Goal: Task Accomplishment & Management: Manage account settings

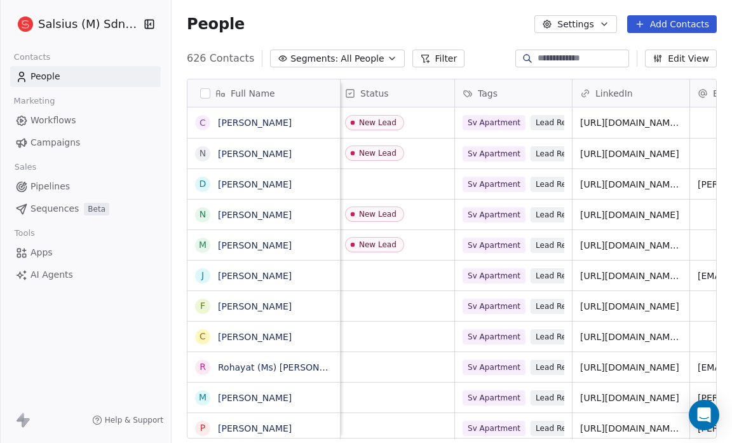
scroll to position [0, 231]
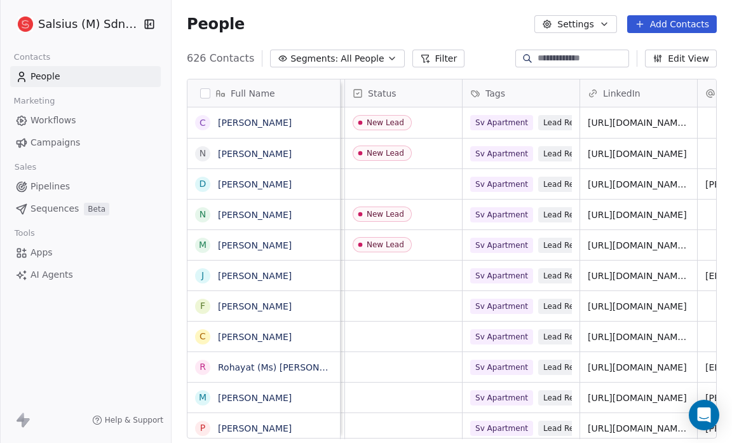
click at [387, 60] on icon "button" at bounding box center [392, 58] width 10 height 10
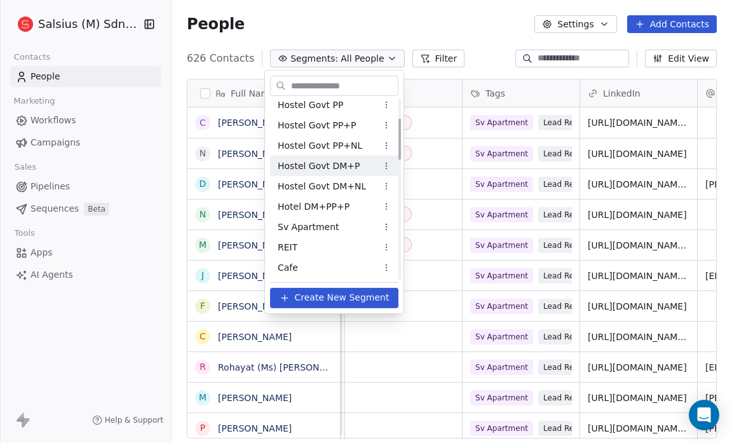
scroll to position [89, 0]
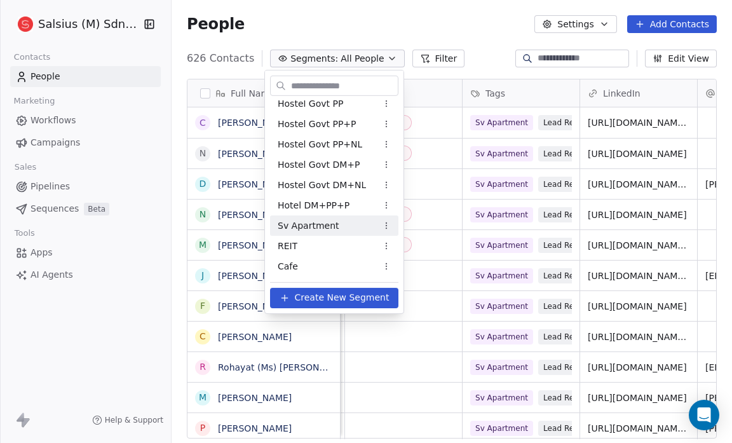
click at [330, 223] on span "Sv Apartment" at bounding box center [309, 225] width 62 height 13
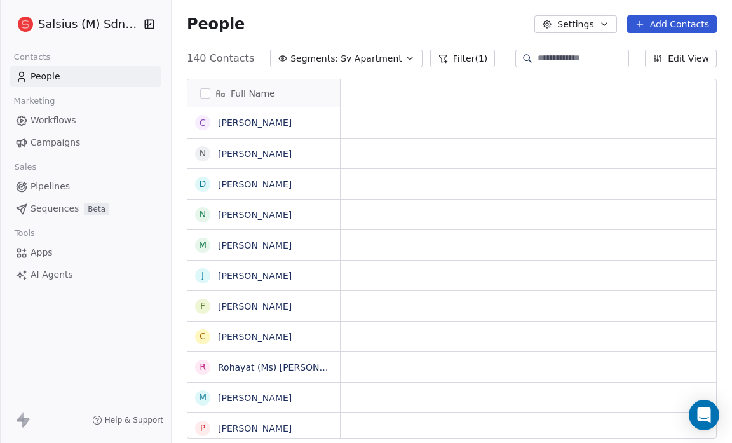
scroll to position [382, 552]
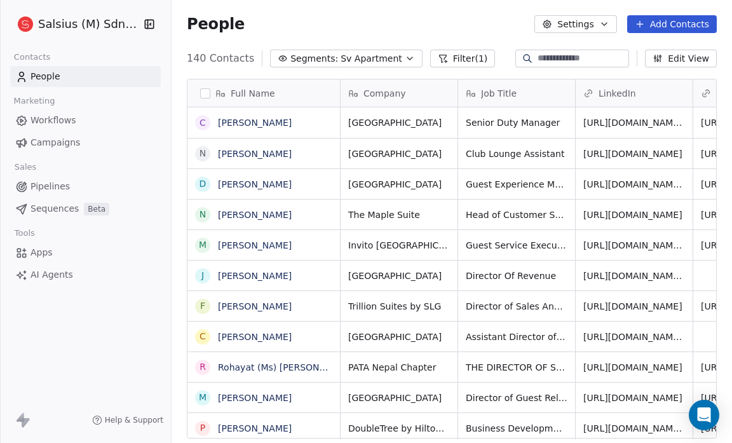
click at [447, 60] on button "Filter (1)" at bounding box center [462, 59] width 65 height 18
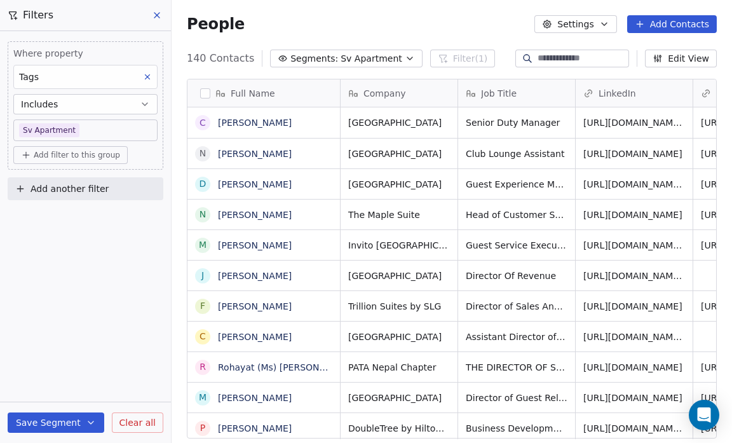
click at [61, 151] on span "Add filter to this group" at bounding box center [77, 155] width 86 height 10
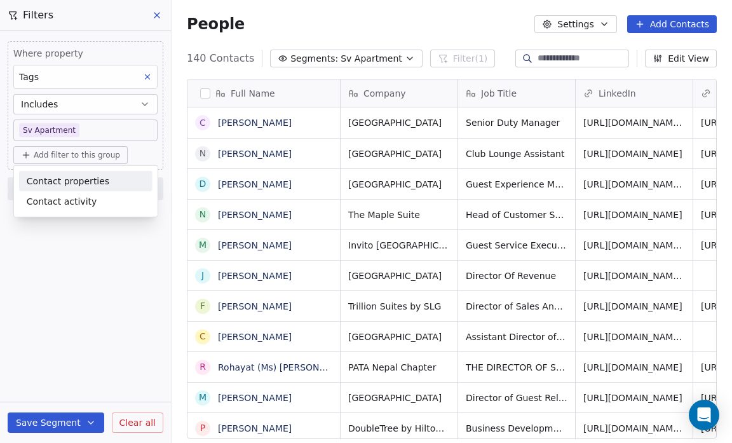
click at [59, 181] on span "Contact properties" at bounding box center [68, 180] width 83 height 13
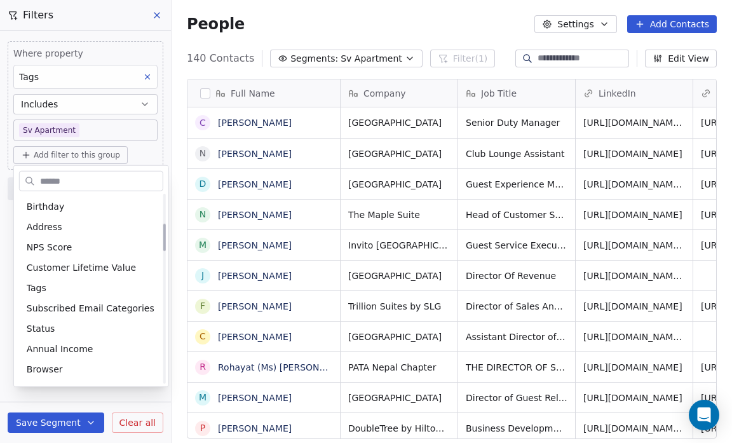
scroll to position [204, 0]
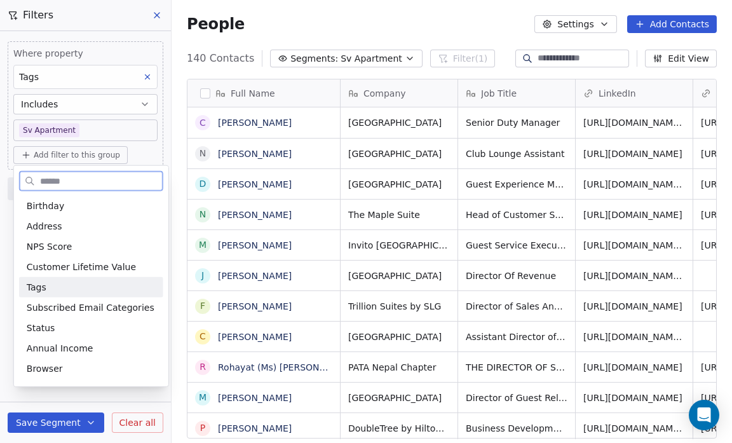
click at [78, 292] on div "Tags" at bounding box center [91, 287] width 129 height 13
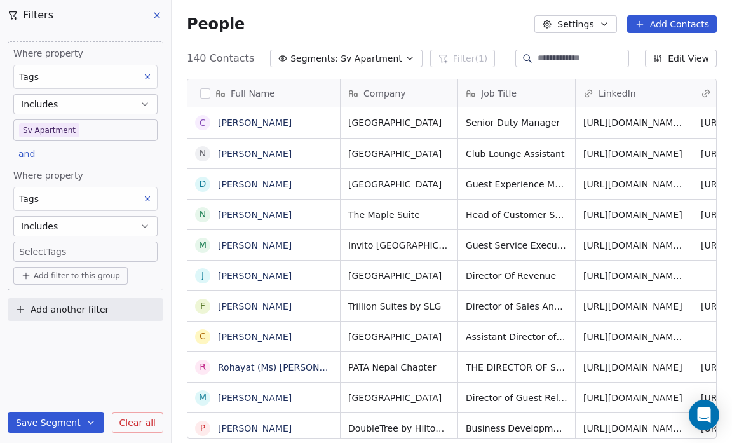
click at [93, 381] on div "Where property Tags Includes Sv Apartment and Where property Tags Includes Sele…" at bounding box center [85, 237] width 171 height 412
click at [62, 250] on body "Salsius (M) Sdn Bhd Contacts People Marketing Workflows Campaigns Sales Pipelin…" at bounding box center [366, 221] width 732 height 443
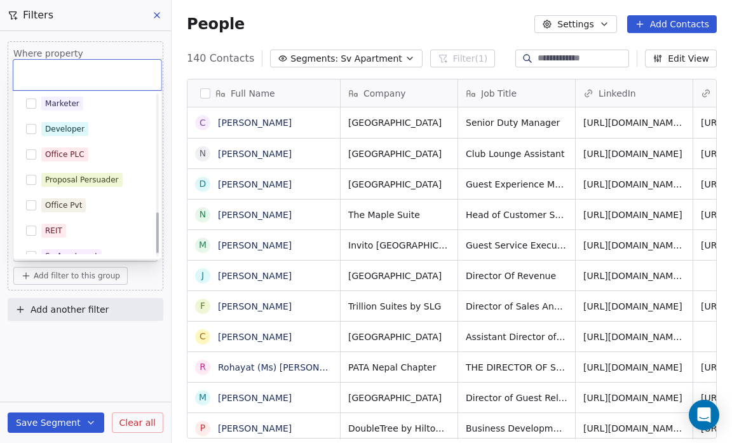
scroll to position [461, 0]
click at [86, 184] on div "Proposal Persuader" at bounding box center [82, 180] width 74 height 11
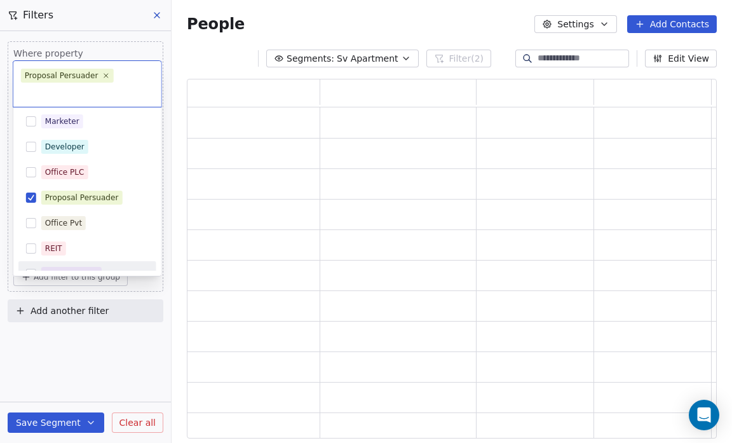
click at [83, 358] on html "Salsius (M) Sdn Bhd Contacts People Marketing Workflows Campaigns Sales Pipelin…" at bounding box center [366, 221] width 732 height 443
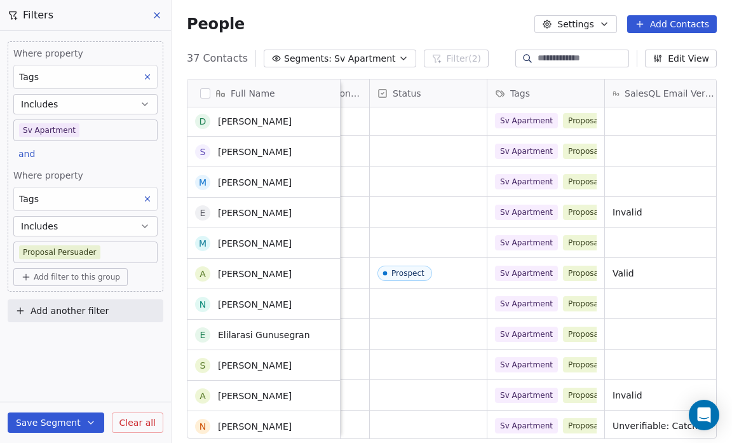
scroll to position [0, 0]
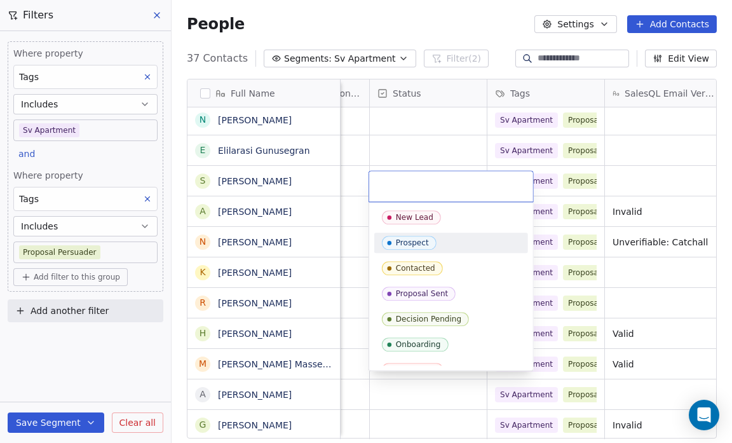
click at [409, 240] on div "Prospect" at bounding box center [412, 242] width 33 height 9
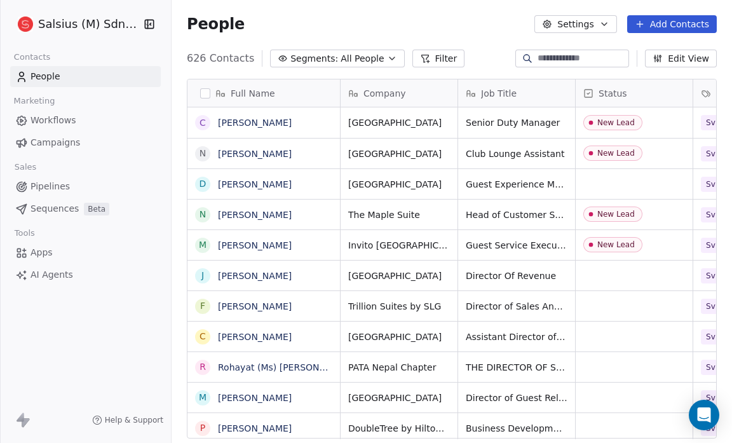
scroll to position [382, 552]
click at [372, 59] on button "Segments: All People" at bounding box center [337, 59] width 134 height 18
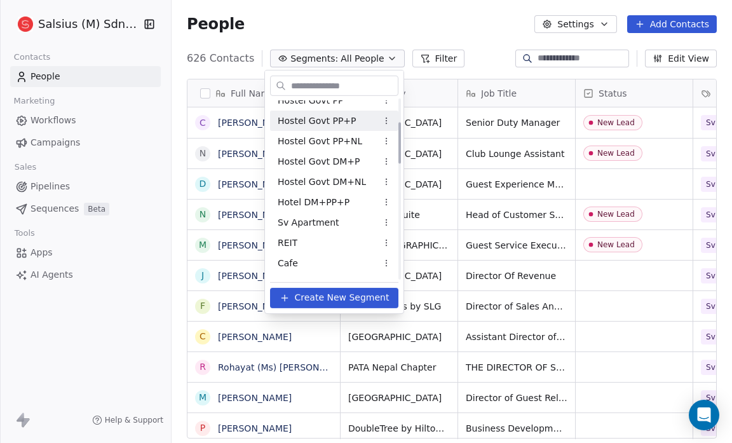
scroll to position [102, 0]
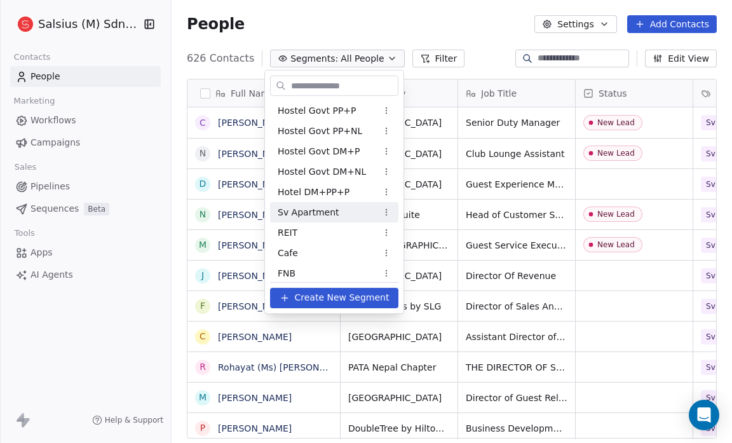
click at [336, 210] on div "Sv Apartment" at bounding box center [334, 212] width 128 height 20
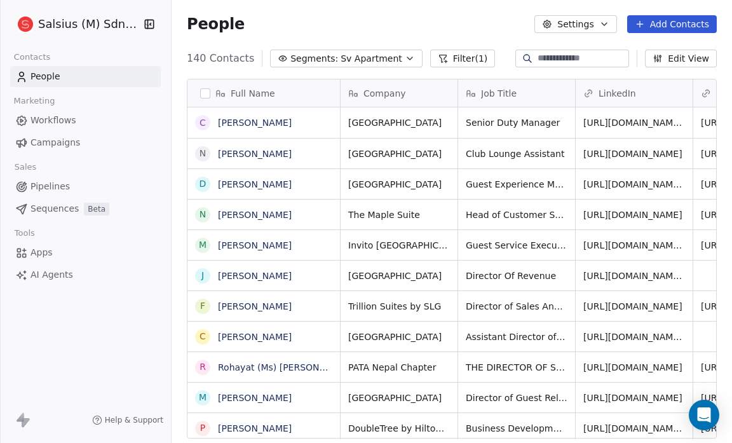
scroll to position [382, 552]
click at [455, 55] on button "Filter (1)" at bounding box center [462, 59] width 65 height 18
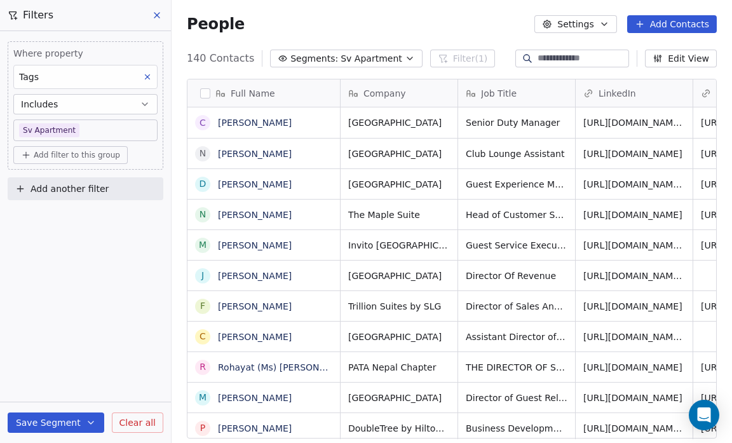
click at [93, 155] on span "Add filter to this group" at bounding box center [77, 155] width 86 height 10
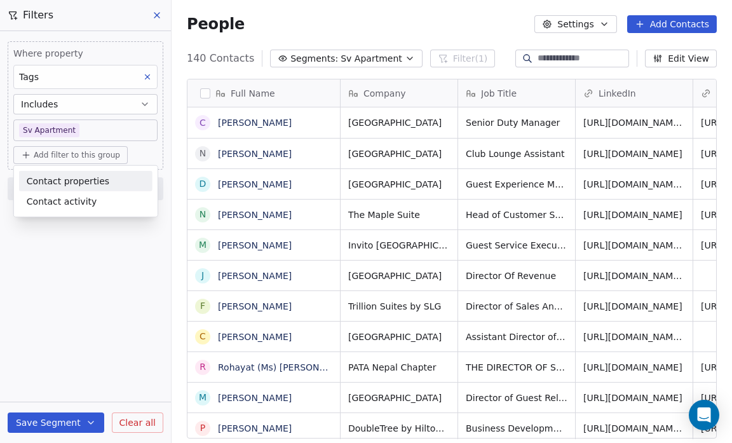
click at [88, 177] on span "Contact properties" at bounding box center [68, 180] width 83 height 13
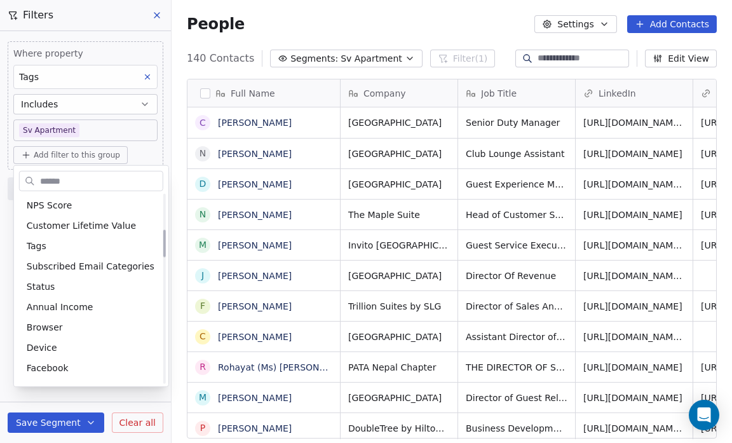
scroll to position [246, 0]
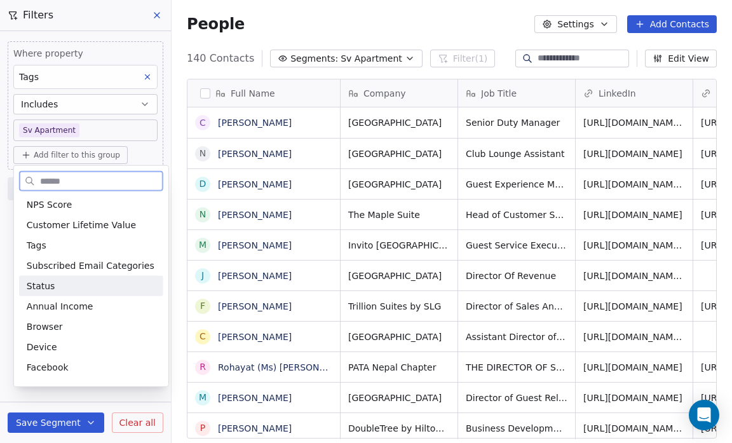
click at [67, 285] on div "Status" at bounding box center [91, 286] width 129 height 13
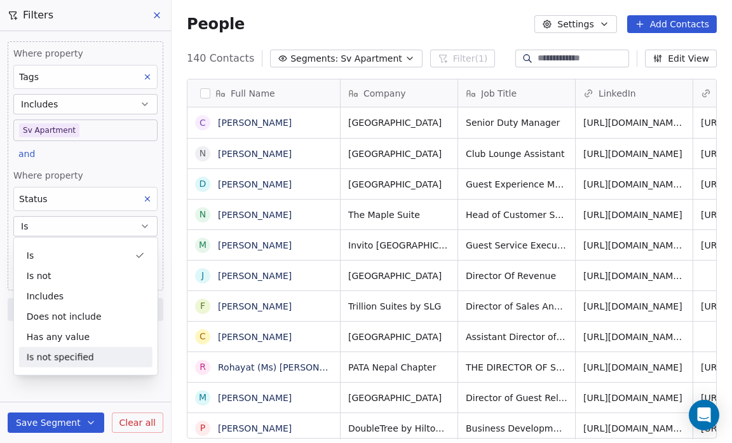
click at [100, 386] on div "Where property Tags Includes Sv Apartment and Where property Status Is Select S…" at bounding box center [85, 237] width 171 height 412
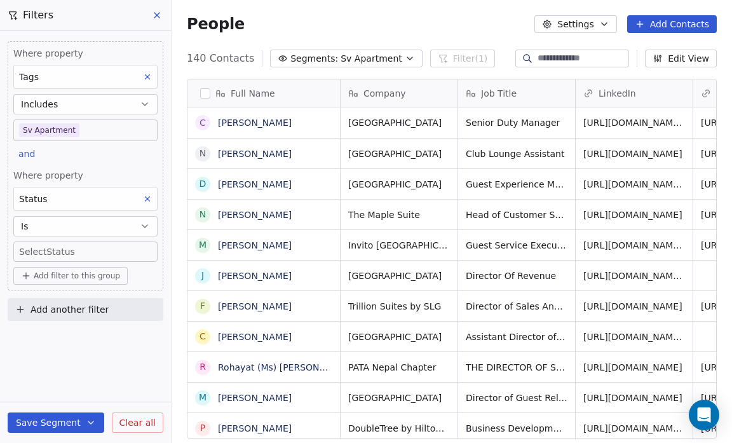
click at [37, 250] on body "Salsius (M) Sdn Bhd Contacts People Marketing Workflows Campaigns Sales Pipelin…" at bounding box center [366, 221] width 732 height 443
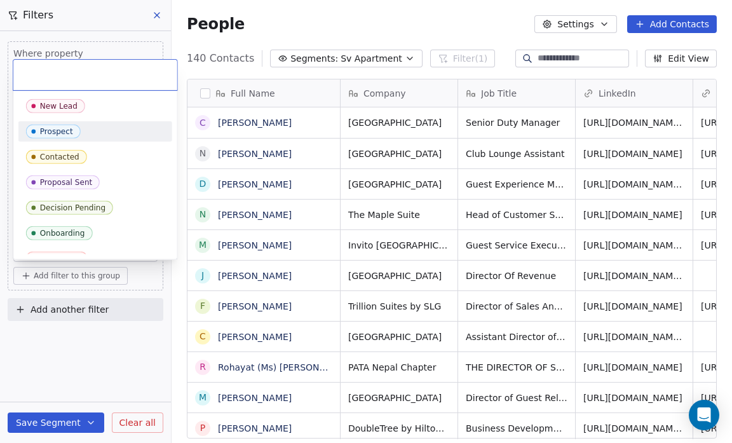
click at [59, 129] on div "Prospect" at bounding box center [56, 131] width 33 height 9
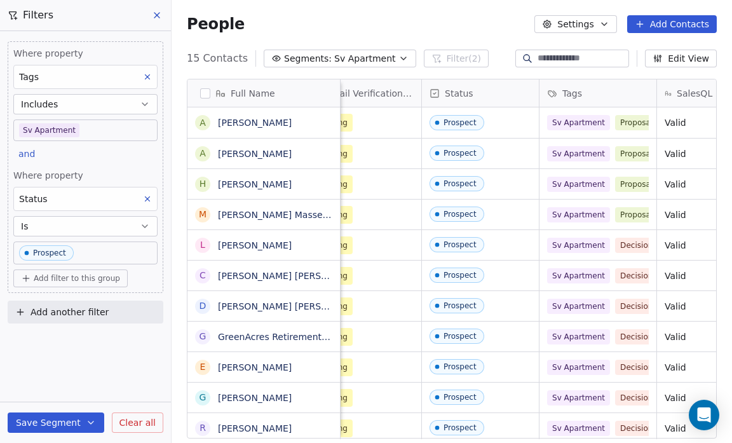
scroll to position [0, 742]
click at [86, 421] on icon "button" at bounding box center [91, 422] width 10 height 10
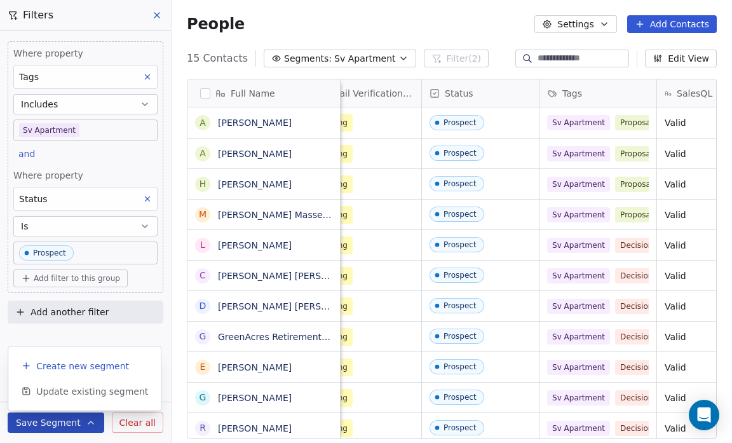
click at [82, 371] on span "Create new segment" at bounding box center [82, 366] width 93 height 13
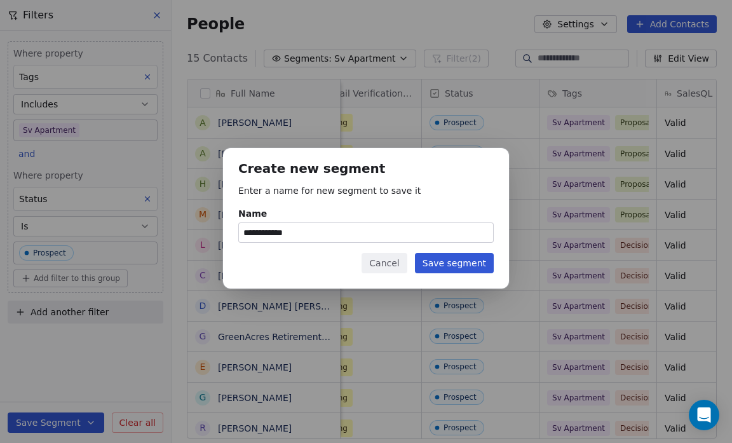
click at [302, 238] on input "**********" at bounding box center [366, 232] width 254 height 19
type input "**********"
click at [456, 262] on button "Save segment" at bounding box center [454, 263] width 79 height 20
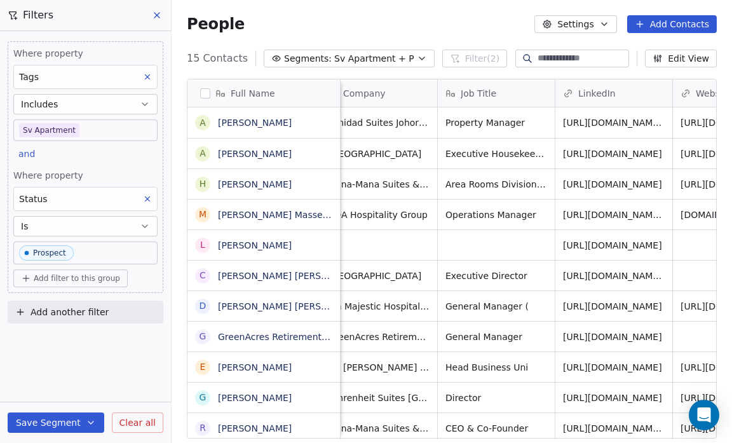
scroll to position [8, 0]
